Goal: Task Accomplishment & Management: Manage account settings

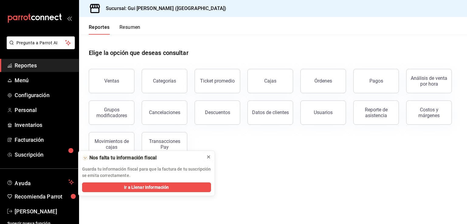
click at [207, 157] on icon at bounding box center [208, 157] width 5 height 5
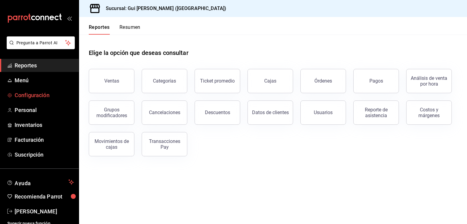
click at [33, 95] on span "Configuración" at bounding box center [44, 95] width 59 height 8
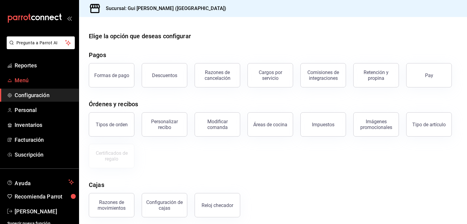
click at [26, 79] on span "Menú" at bounding box center [44, 80] width 59 height 8
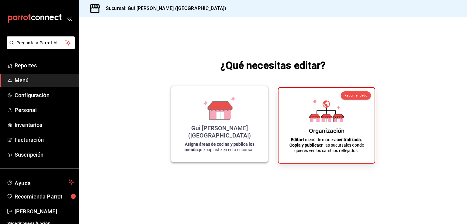
click at [236, 132] on div "Gui Parrilla Coreana (Jalisco)" at bounding box center [219, 132] width 82 height 15
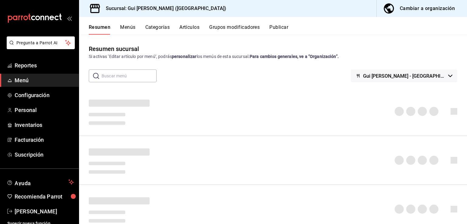
click at [231, 29] on button "Grupos modificadores" at bounding box center [234, 29] width 50 height 10
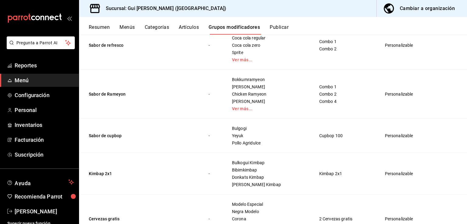
scroll to position [232, 0]
click at [109, 94] on button "Sabor de Rameyon" at bounding box center [125, 94] width 73 height 6
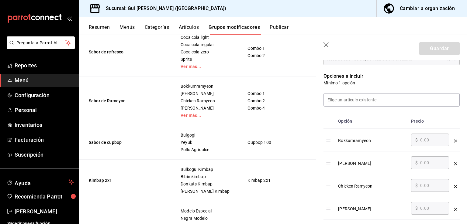
scroll to position [126, 0]
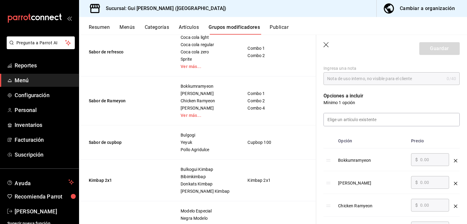
click at [329, 99] on p "Opciones a incluir" at bounding box center [391, 95] width 136 height 7
drag, startPoint x: 357, startPoint y: 90, endPoint x: 357, endPoint y: 83, distance: 6.7
click at [356, 88] on div "Opciones a incluir Mínimo 1 opción Opción Precio Bokkumramyeon ​ $ 0.00 ​ Chess…" at bounding box center [387, 185] width 143 height 200
click at [330, 46] on header "Guardar" at bounding box center [391, 47] width 151 height 25
click at [324, 42] on icon "button" at bounding box center [326, 45] width 6 height 6
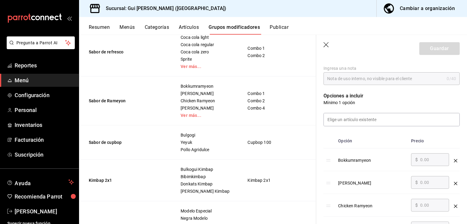
click at [326, 42] on icon "button" at bounding box center [326, 45] width 6 height 6
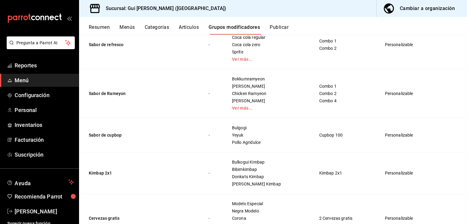
scroll to position [248, 0]
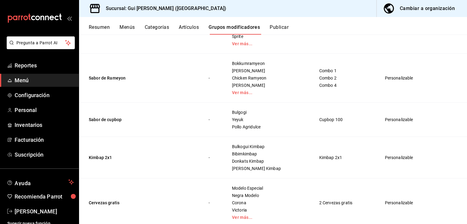
click at [424, 12] on div "Cambiar a organización" at bounding box center [427, 8] width 55 height 9
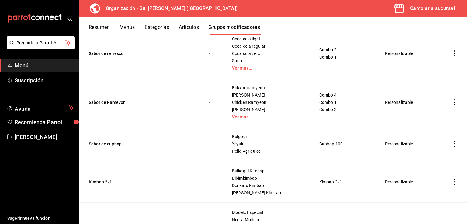
scroll to position [204, 0]
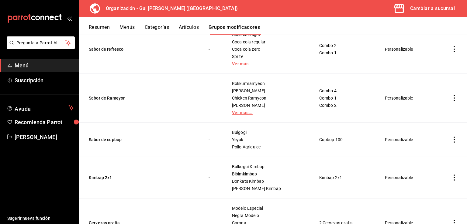
click at [243, 114] on link "Ver más..." at bounding box center [268, 113] width 72 height 4
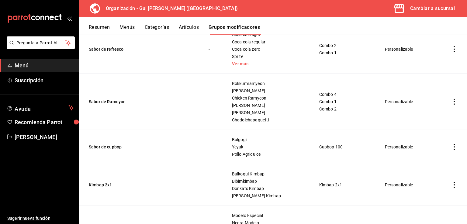
click at [451, 102] on icon "actions" at bounding box center [454, 102] width 6 height 6
click at [432, 118] on span "Editar" at bounding box center [431, 116] width 16 height 6
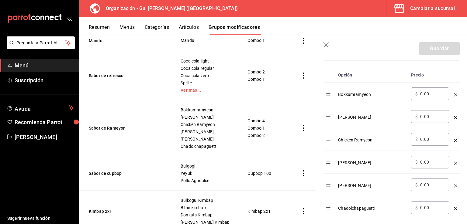
scroll to position [129, 0]
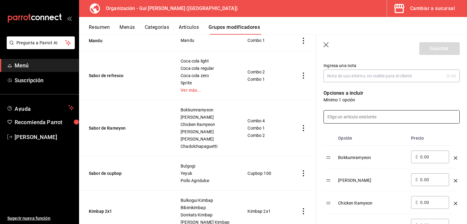
drag, startPoint x: 384, startPoint y: 119, endPoint x: 387, endPoint y: 111, distance: 8.2
click at [384, 119] on input at bounding box center [392, 117] width 136 height 13
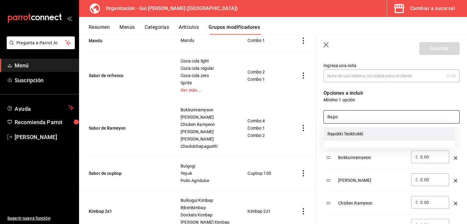
click at [362, 132] on li "Rapokki Teokbokki" at bounding box center [389, 134] width 131 height 14
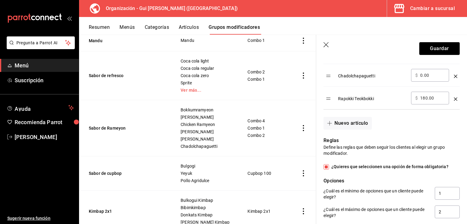
scroll to position [277, 0]
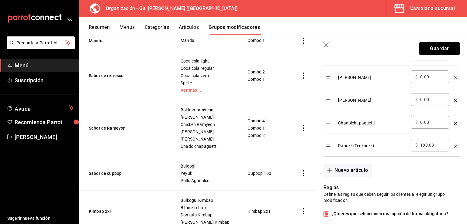
type input "Rapo"
drag, startPoint x: 436, startPoint y: 147, endPoint x: 411, endPoint y: 147, distance: 24.6
click at [411, 147] on div "​ $ 180.00 ​" at bounding box center [430, 145] width 38 height 13
type input "0.00"
click at [433, 49] on button "Guardar" at bounding box center [439, 48] width 40 height 13
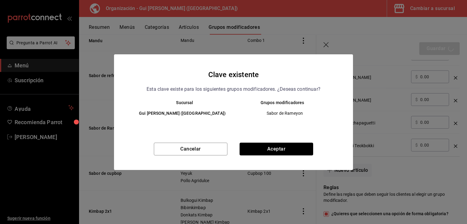
click at [274, 146] on button "Aceptar" at bounding box center [276, 149] width 74 height 13
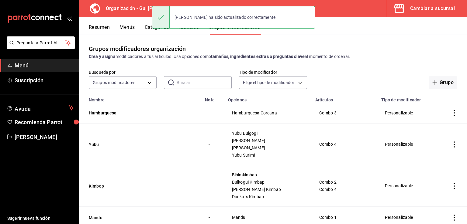
click at [124, 29] on button "Menús" at bounding box center [126, 29] width 15 height 10
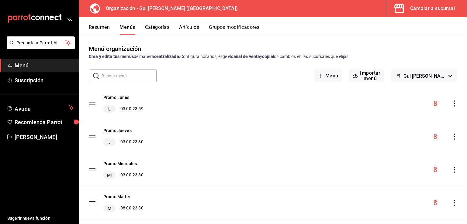
scroll to position [46, 0]
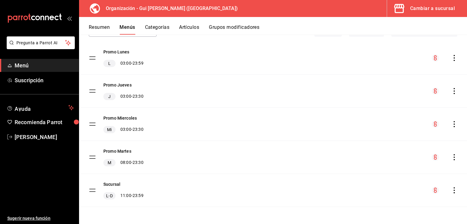
click at [449, 193] on div "menu-maker-table" at bounding box center [445, 190] width 26 height 7
click at [451, 187] on div "menu-maker-table" at bounding box center [445, 190] width 26 height 7
click at [451, 190] on icon "actions" at bounding box center [454, 190] width 6 height 6
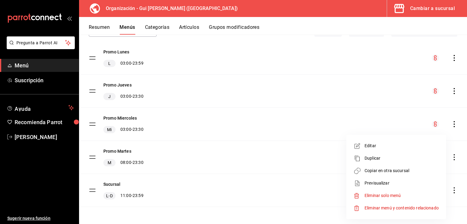
click at [383, 169] on span "Copiar en otra sucursal" at bounding box center [401, 171] width 74 height 6
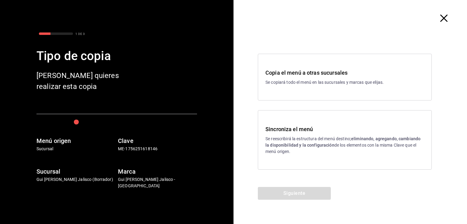
click at [300, 127] on h3 "Sincroniza el menú" at bounding box center [344, 129] width 159 height 8
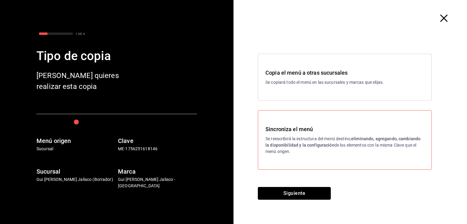
click at [294, 194] on button "Siguiente" at bounding box center [294, 193] width 73 height 13
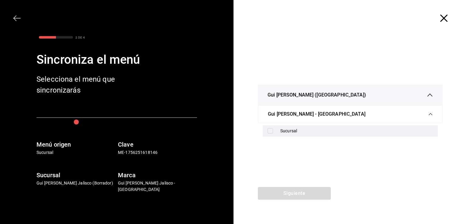
click at [304, 129] on div "Sucursal" at bounding box center [356, 131] width 153 height 6
checkbox input "true"
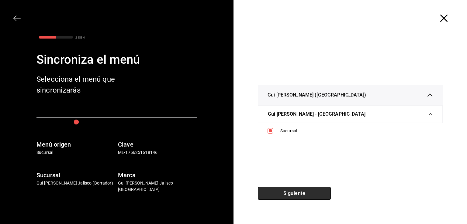
click at [295, 192] on button "Siguiente" at bounding box center [294, 193] width 73 height 13
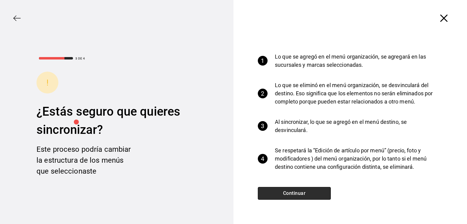
click at [296, 194] on button "Continuar" at bounding box center [294, 193] width 73 height 13
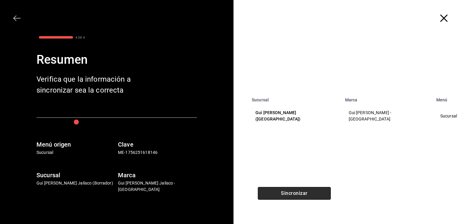
click at [296, 191] on button "Sincronizar" at bounding box center [294, 193] width 73 height 13
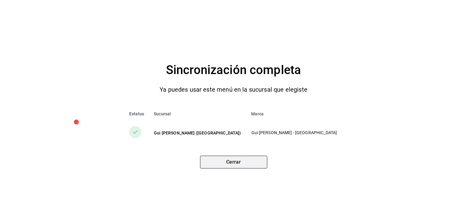
click at [233, 162] on button "Cerrar" at bounding box center [233, 162] width 67 height 13
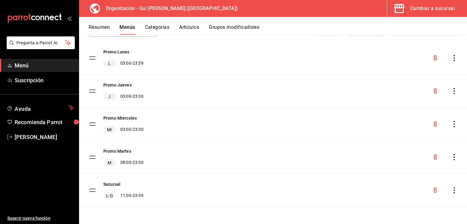
click at [413, 10] on div "Cambiar a sucursal" at bounding box center [432, 8] width 45 height 9
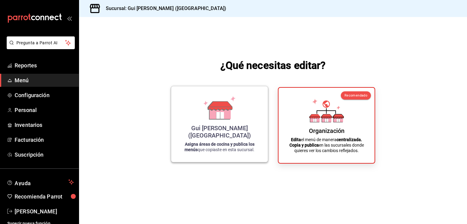
drag, startPoint x: 197, startPoint y: 123, endPoint x: 194, endPoint y: 121, distance: 3.7
click at [194, 121] on div "Gui Parrilla Coreana (Jalisco) Asigna áreas de cocina y publica los menús que c…" at bounding box center [219, 124] width 82 height 66
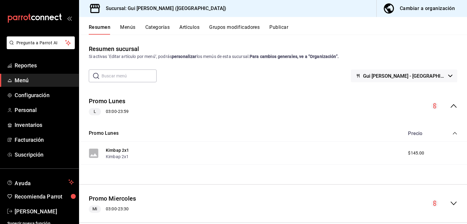
click at [232, 30] on button "Grupos modificadores" at bounding box center [234, 29] width 50 height 10
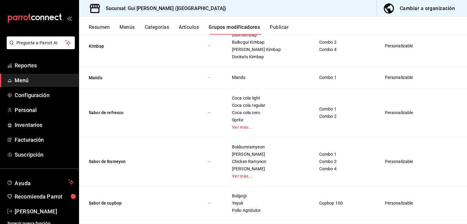
scroll to position [190, 0]
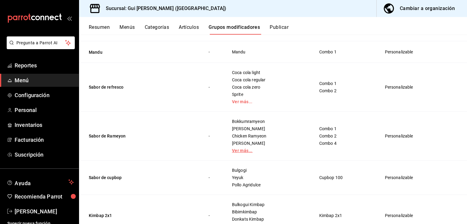
click at [243, 151] on link "Ver más..." at bounding box center [268, 151] width 72 height 4
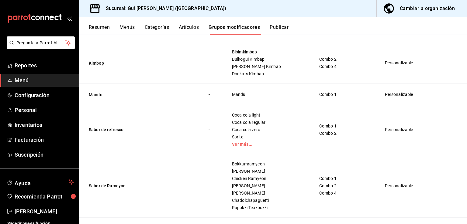
scroll to position [0, 0]
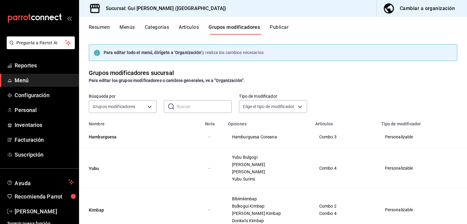
click at [279, 32] on button "Publicar" at bounding box center [279, 29] width 19 height 10
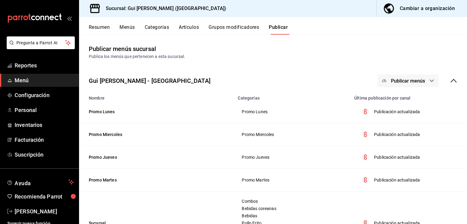
drag, startPoint x: 418, startPoint y: 82, endPoint x: 415, endPoint y: 84, distance: 3.2
click at [418, 82] on span "Publicar menús" at bounding box center [408, 81] width 34 height 6
click at [408, 98] on span "Punto de venta" at bounding box center [411, 101] width 29 height 6
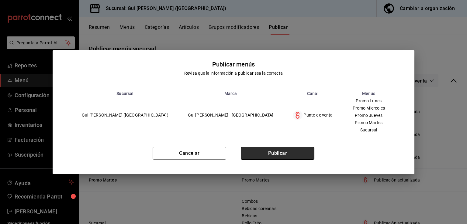
click at [285, 149] on button "Publicar" at bounding box center [278, 153] width 74 height 13
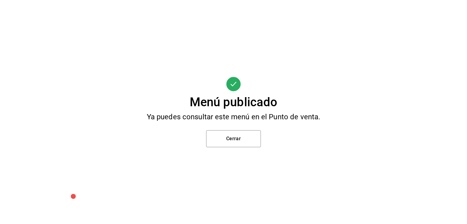
click at [240, 133] on div "Menú publicado Ya puedes consultar este menú en el Punto de venta. Cerrar" at bounding box center [233, 112] width 467 height 224
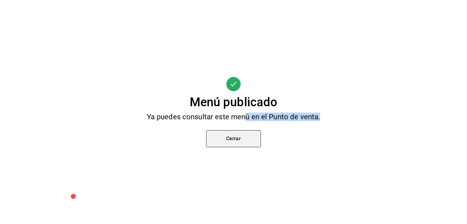
click at [233, 134] on button "Cerrar" at bounding box center [233, 138] width 55 height 17
